Goal: Information Seeking & Learning: Learn about a topic

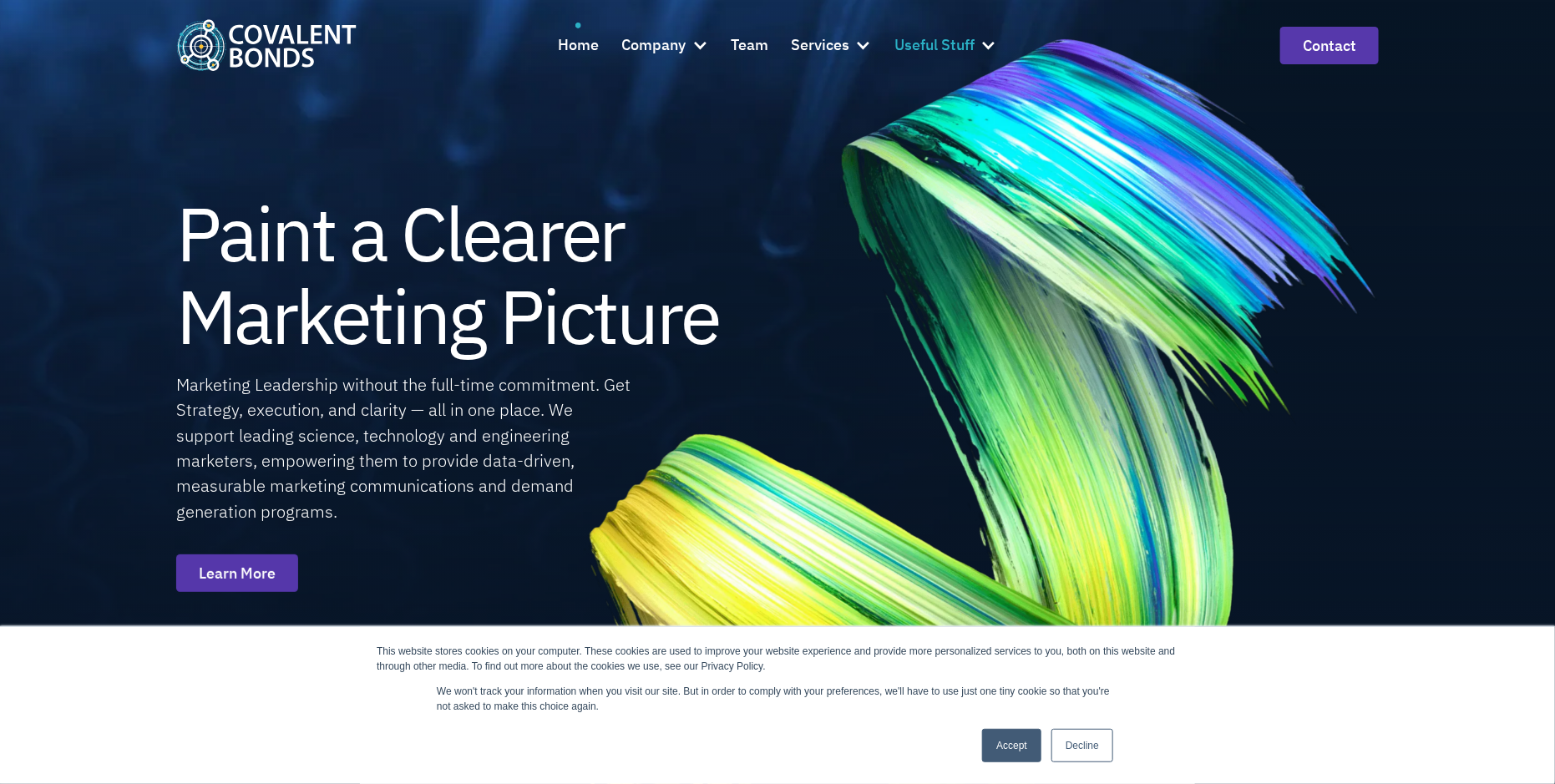
click at [980, 38] on div at bounding box center [989, 45] width 17 height 17
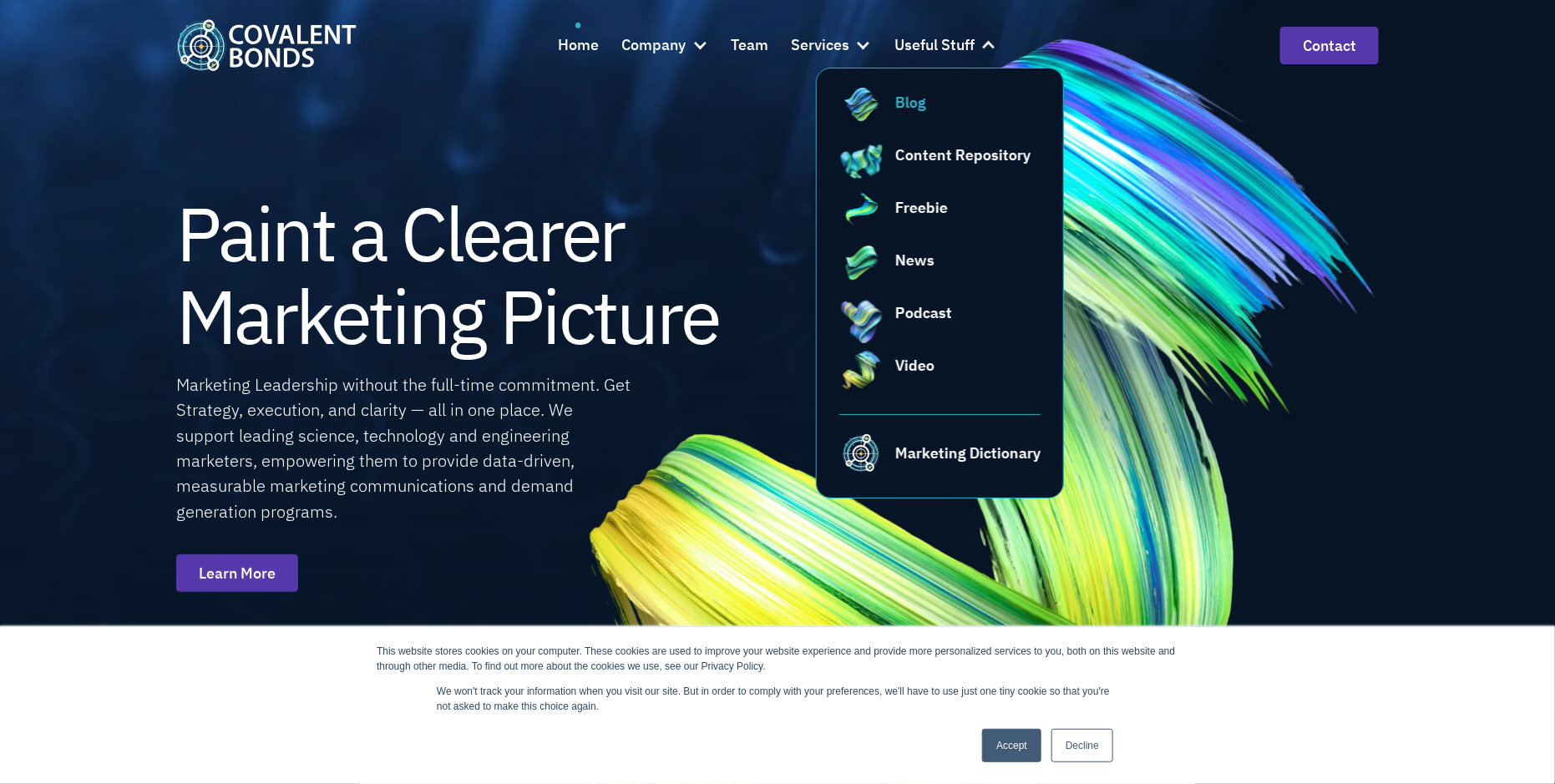
click at [915, 107] on div "Blog" at bounding box center [910, 102] width 31 height 23
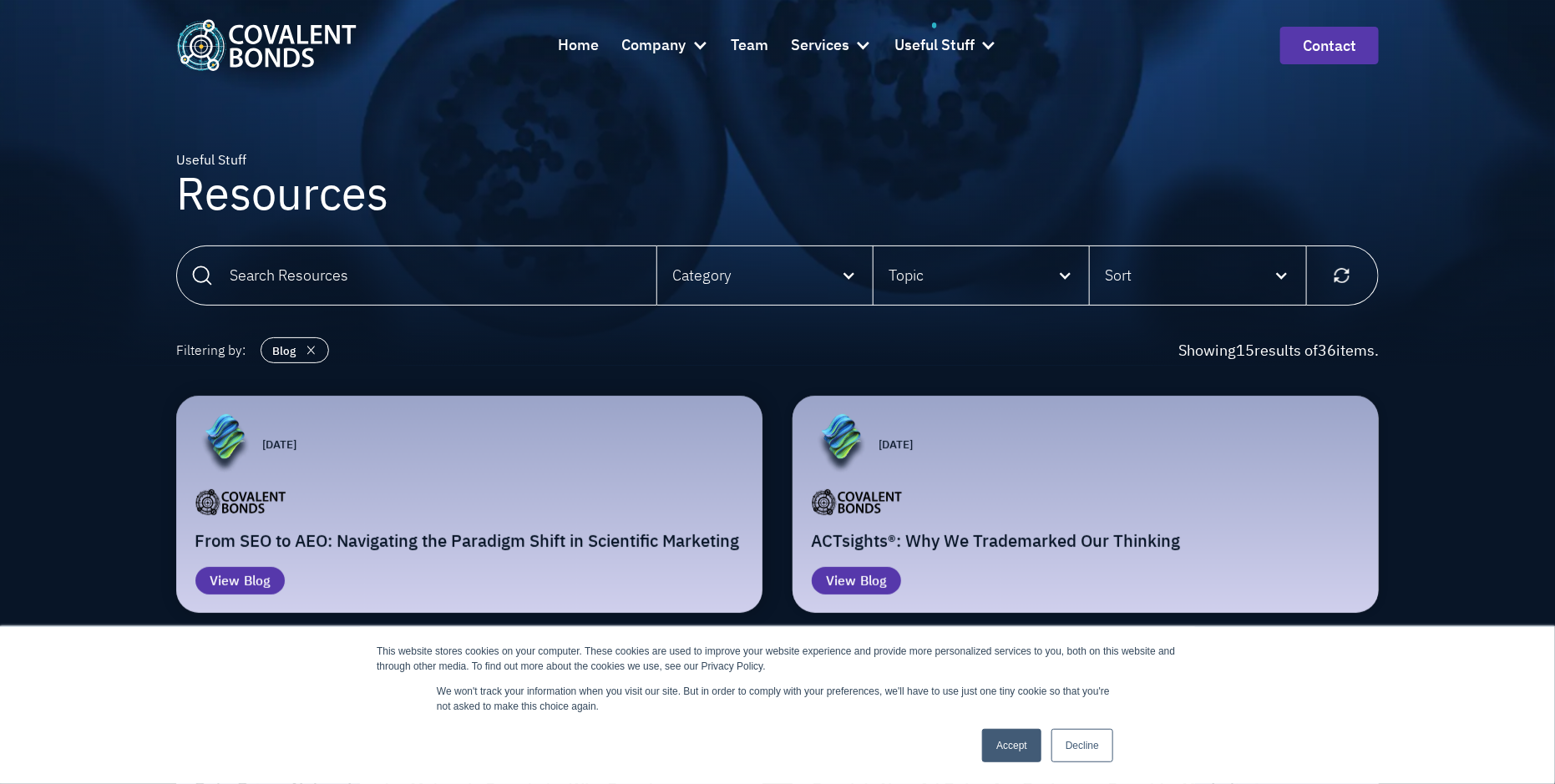
click at [577, 455] on div "Email Form" at bounding box center [525, 444] width 439 height 60
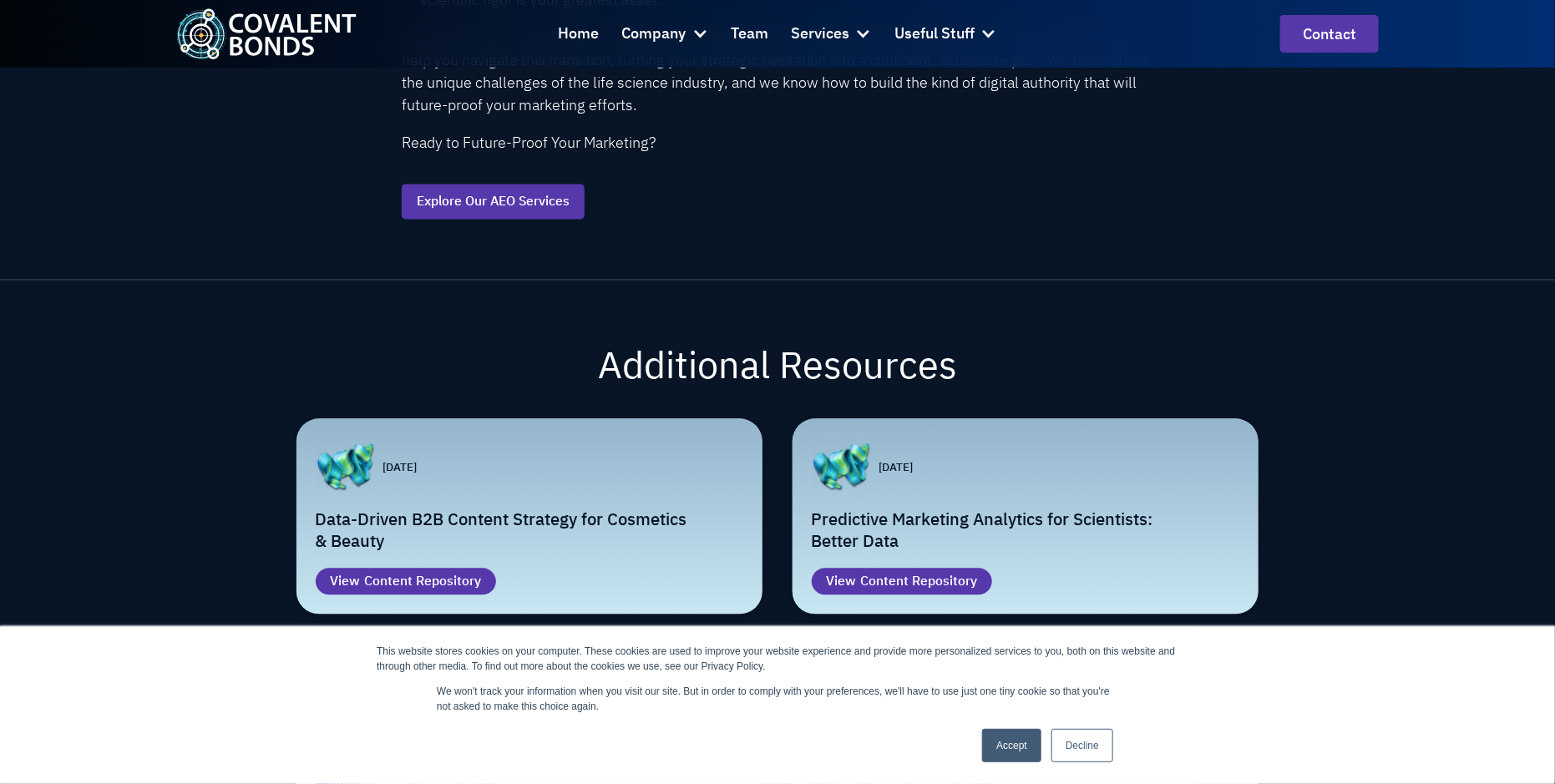
scroll to position [1547, 0]
